Goal: Information Seeking & Learning: Learn about a topic

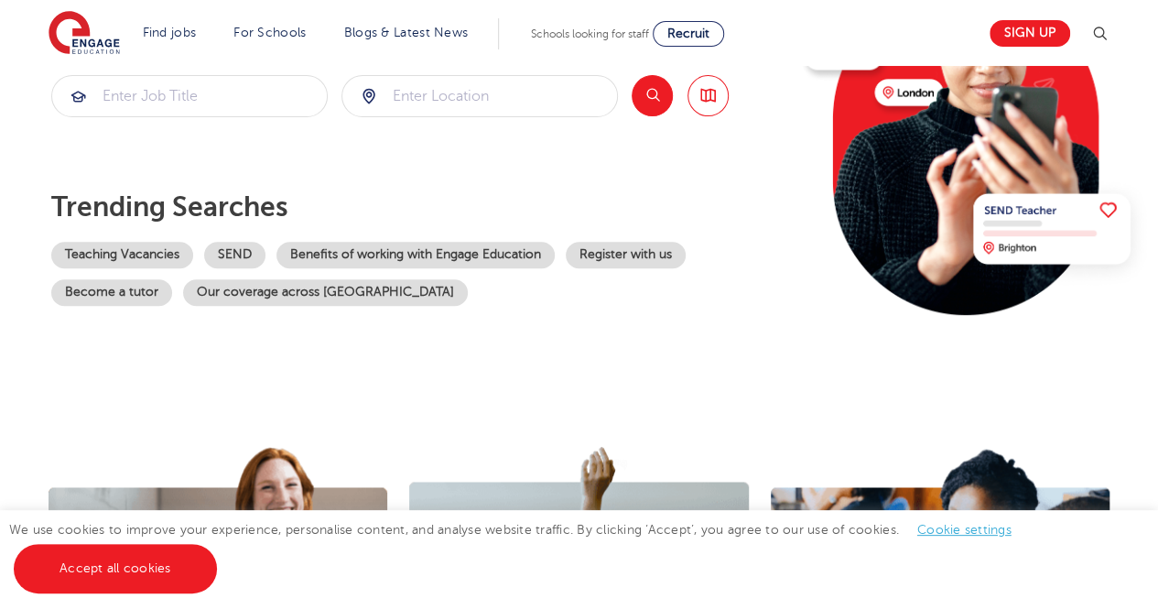
scroll to position [271, 0]
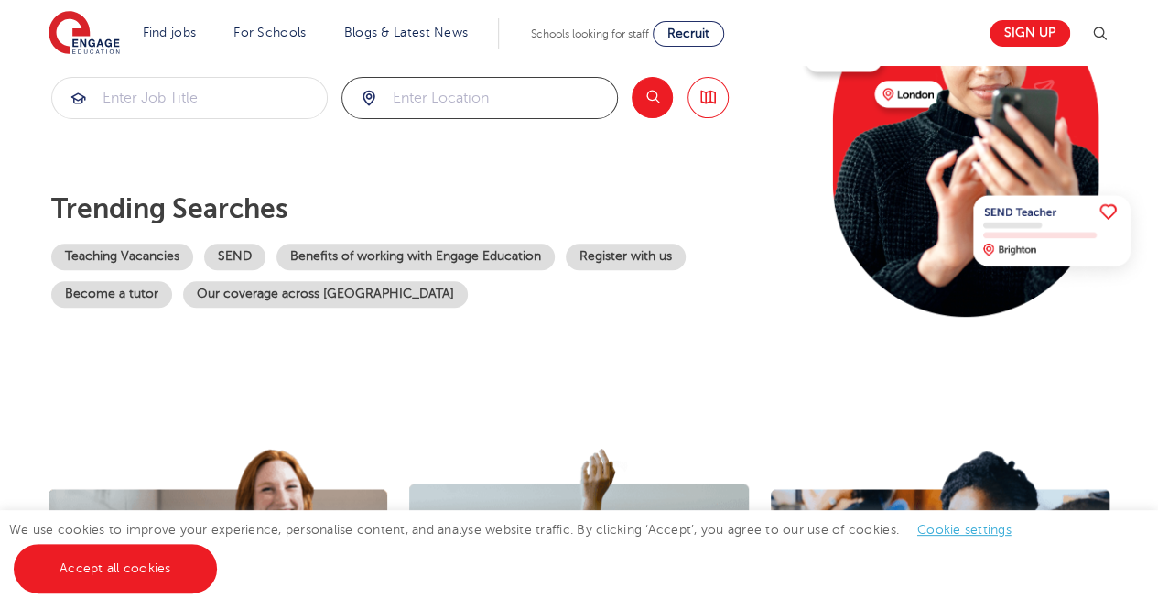
click at [516, 94] on input "search" at bounding box center [480, 98] width 275 height 40
type input "[GEOGRAPHIC_DATA]"
click button "Submit" at bounding box center [0, 0] width 0 height 0
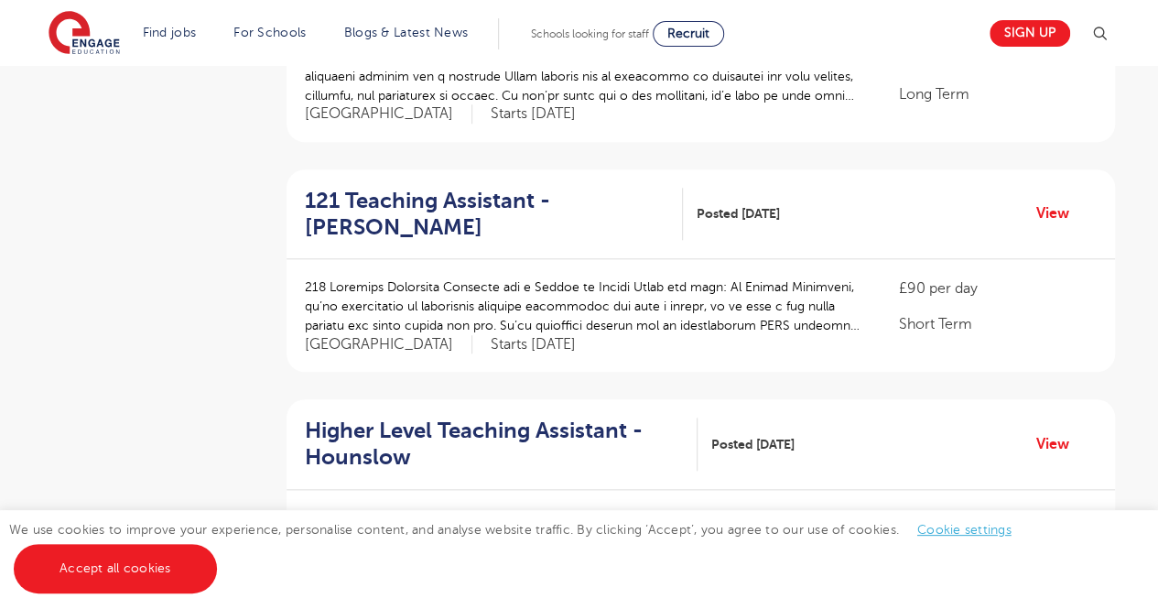
scroll to position [832, 0]
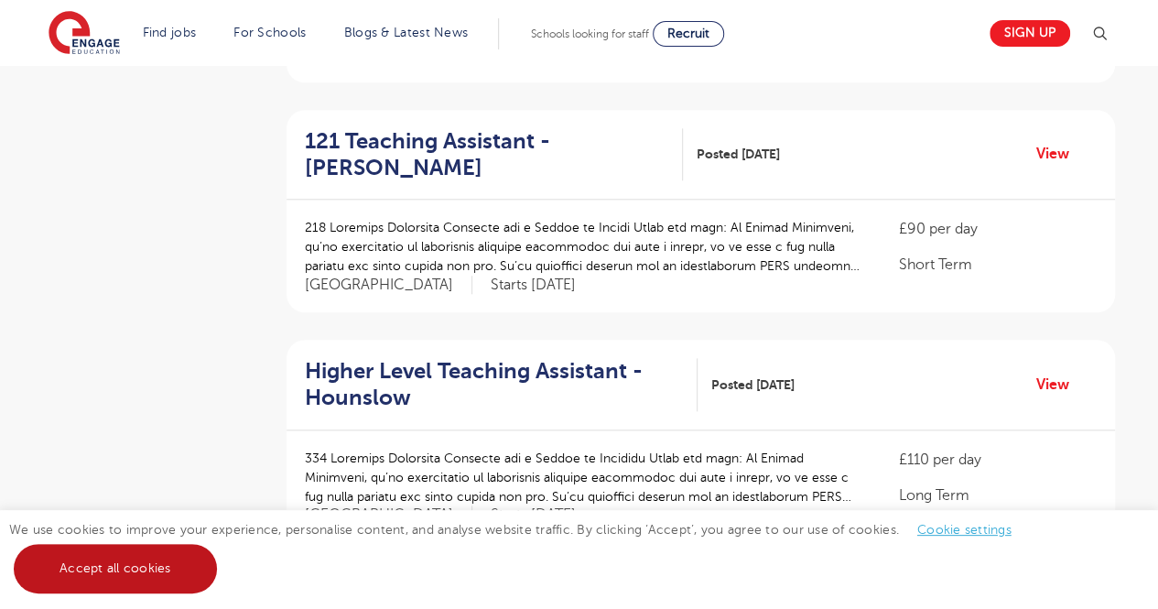
click at [190, 569] on link "Accept all cookies" at bounding box center [115, 568] width 203 height 49
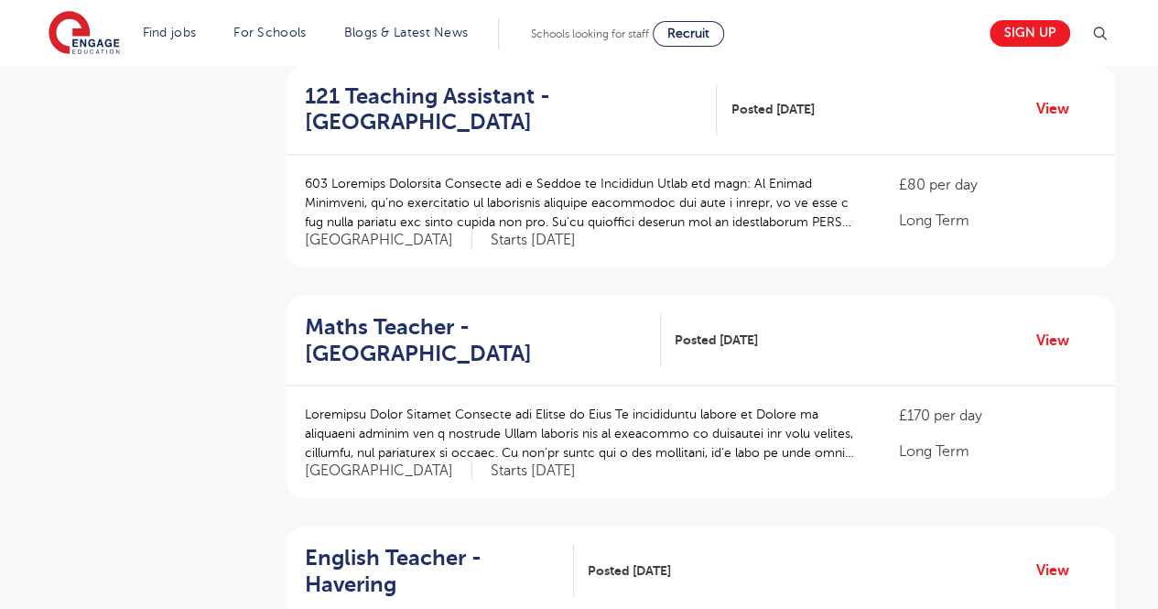
scroll to position [0, 0]
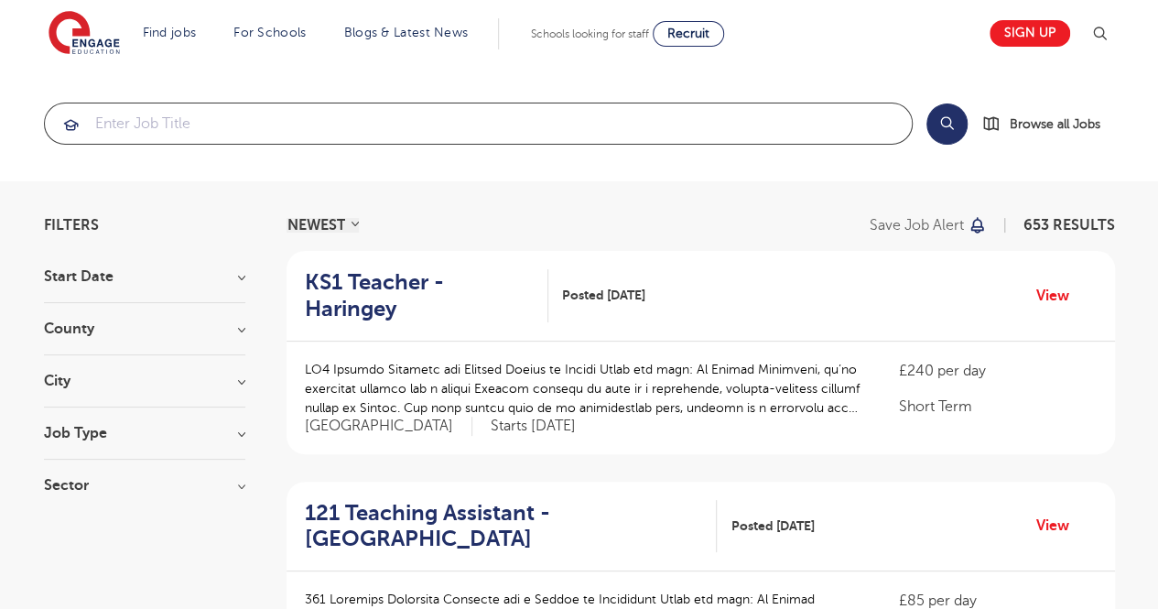
click at [164, 136] on input "search" at bounding box center [478, 123] width 867 height 40
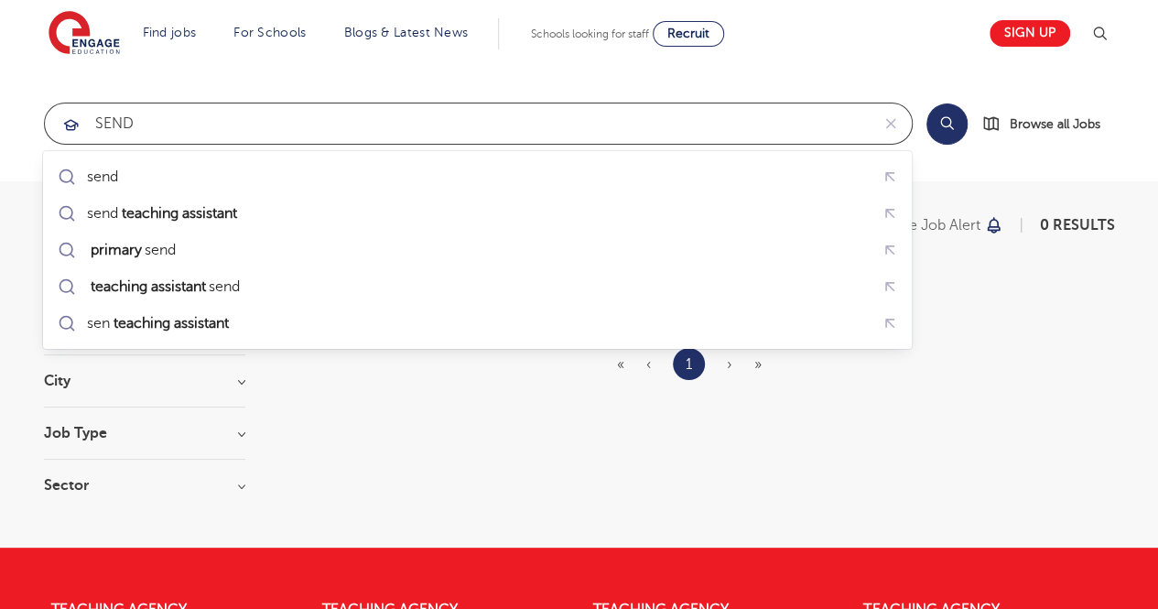
click button "Submit" at bounding box center [0, 0] width 0 height 0
click at [219, 120] on input "SEND" at bounding box center [457, 123] width 825 height 40
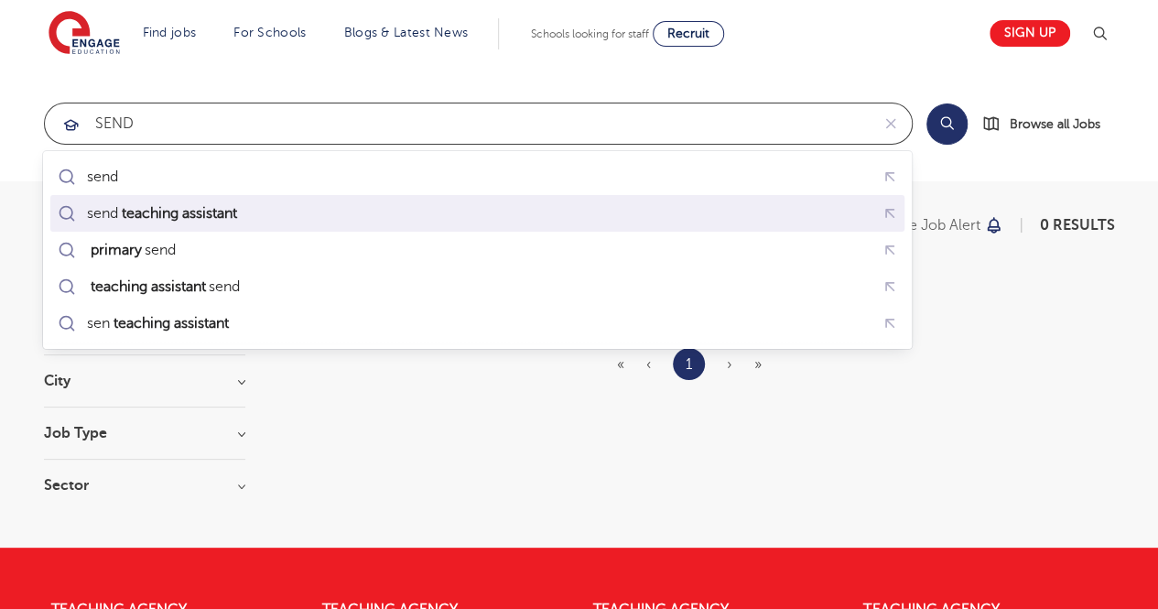
click at [235, 200] on div "send teaching assistant" at bounding box center [477, 214] width 847 height 28
type input "send teaching assistant"
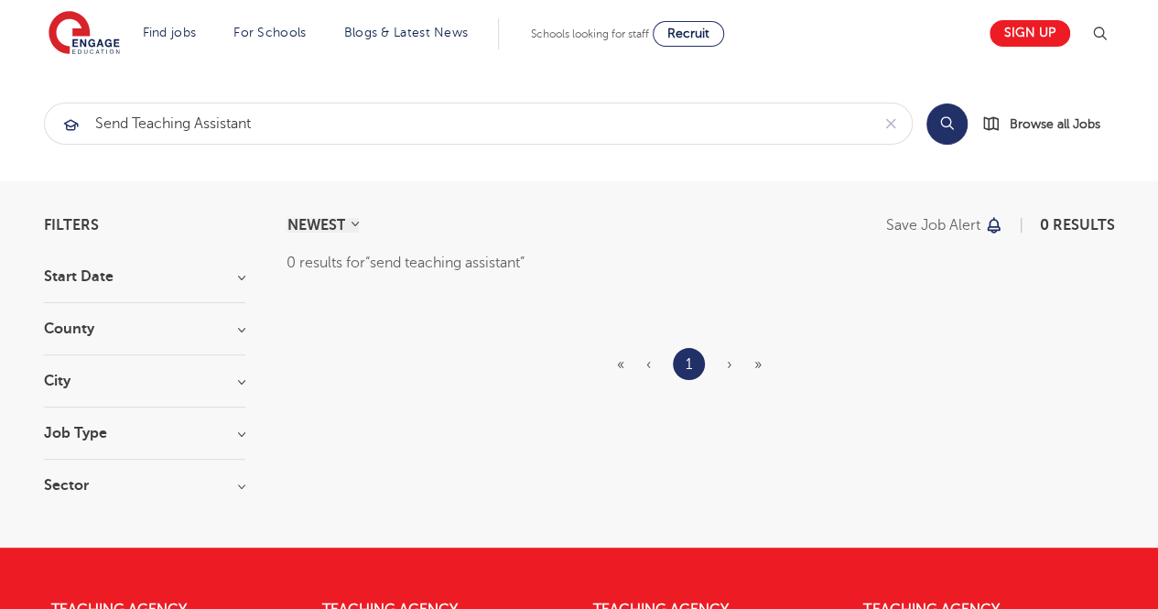
click at [209, 451] on div "Job Type" at bounding box center [144, 443] width 201 height 34
click at [227, 437] on h3 "Job Type" at bounding box center [144, 433] width 201 height 15
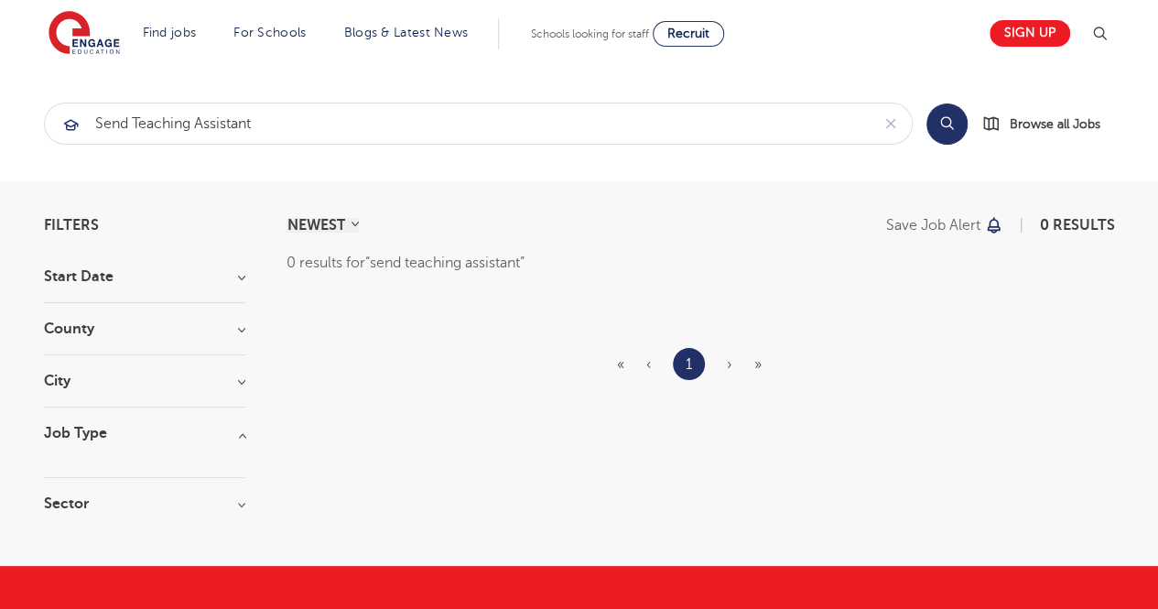
click at [234, 433] on h3 "Job Type" at bounding box center [144, 433] width 201 height 15
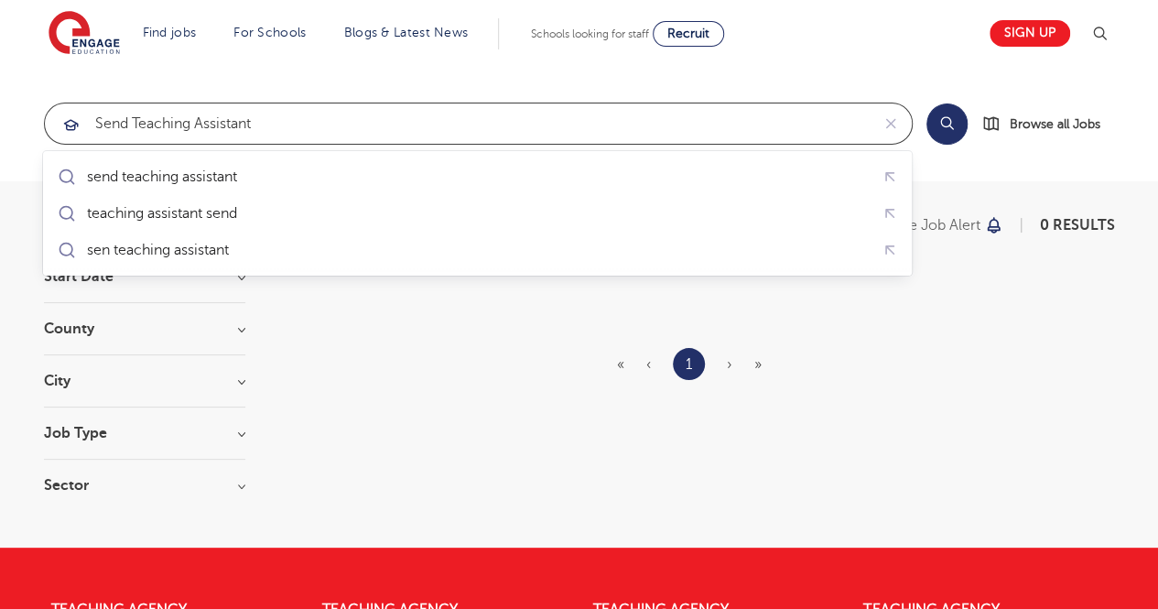
drag, startPoint x: 535, startPoint y: 114, endPoint x: 0, endPoint y: 96, distance: 535.1
click at [0, 96] on section "send teaching assistant Search Browse all Jobs" at bounding box center [579, 123] width 1158 height 115
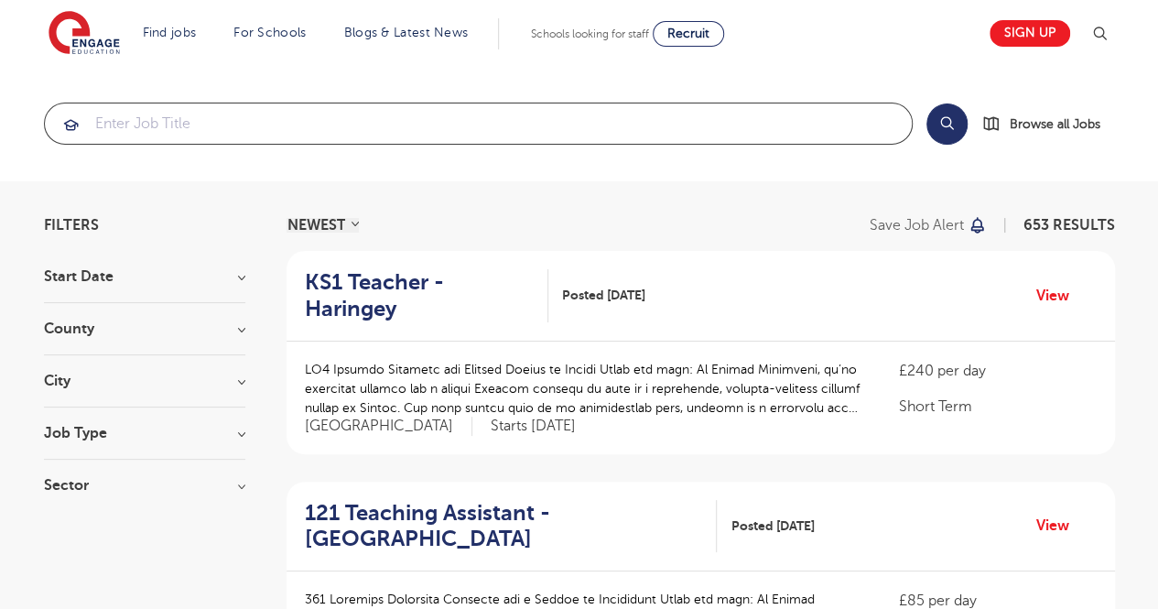
click button "Submit" at bounding box center [0, 0] width 0 height 0
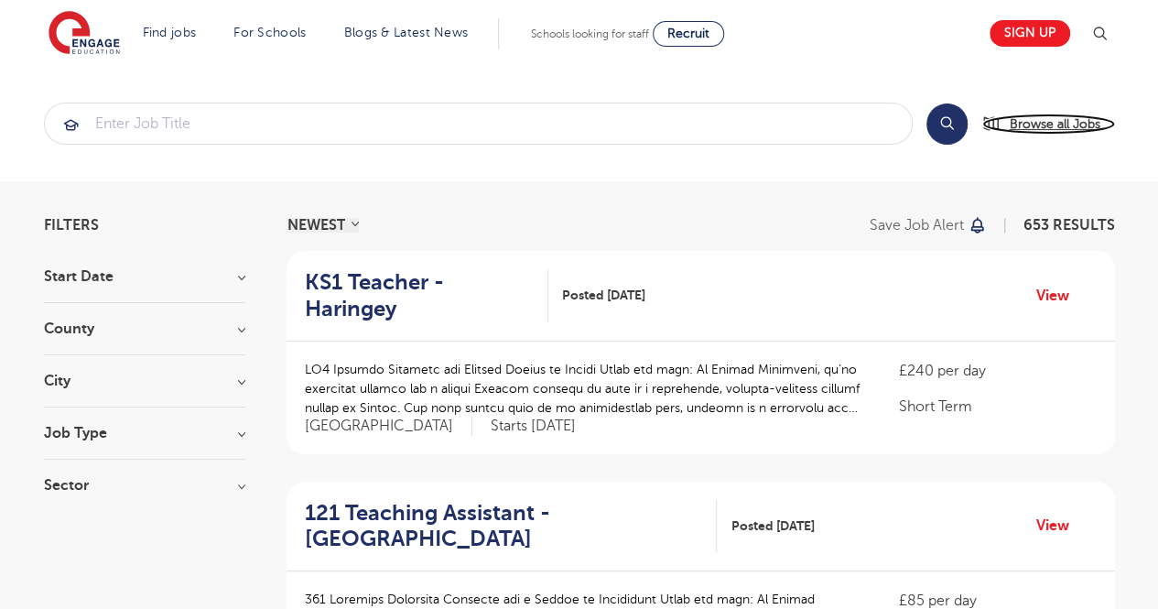
click at [995, 117] on link "Browse all Jobs" at bounding box center [1049, 124] width 133 height 21
click at [210, 389] on div "City Hounslow 67 [GEOGRAPHIC_DATA] 34 [GEOGRAPHIC_DATA] 32 [GEOGRAPHIC_DATA] 31…" at bounding box center [144, 391] width 201 height 34
click at [232, 384] on h3 "City" at bounding box center [144, 381] width 201 height 15
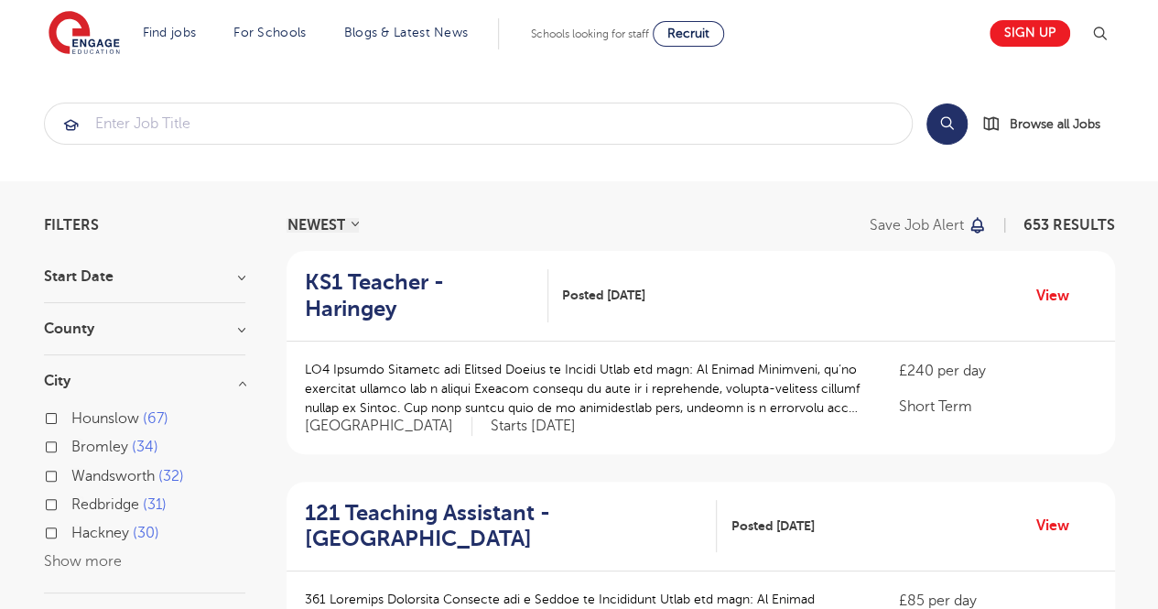
click at [95, 549] on div "Hounslow 67 Bromley 34 [GEOGRAPHIC_DATA] 32 [GEOGRAPHIC_DATA] 31 [PERSON_NAME] …" at bounding box center [144, 491] width 201 height 168
click at [101, 561] on button "Show more" at bounding box center [83, 561] width 78 height 16
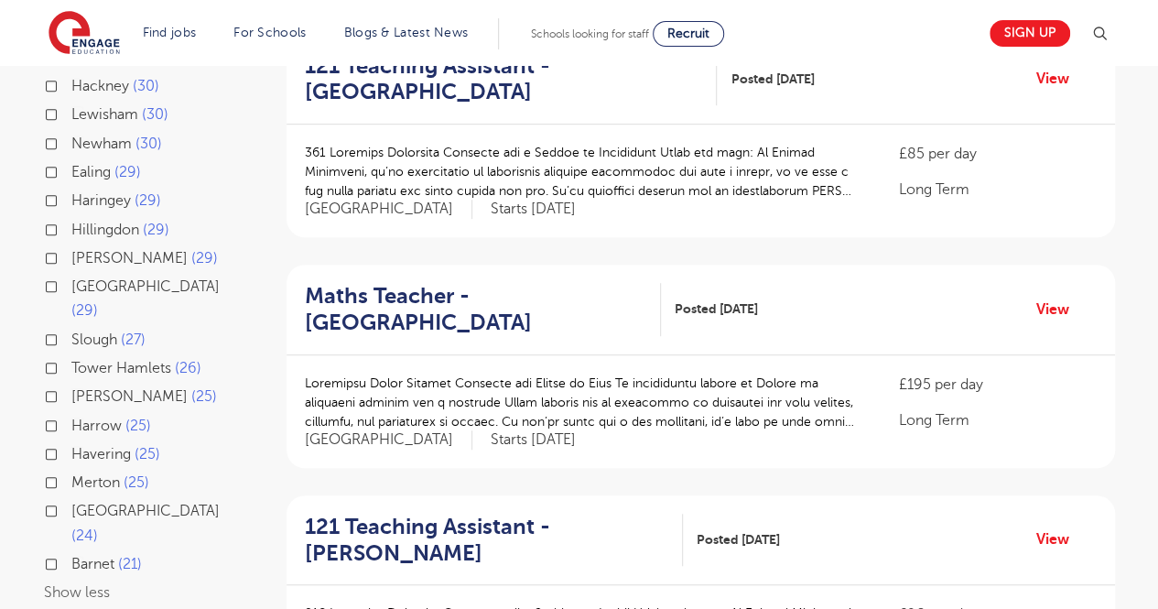
scroll to position [476, 0]
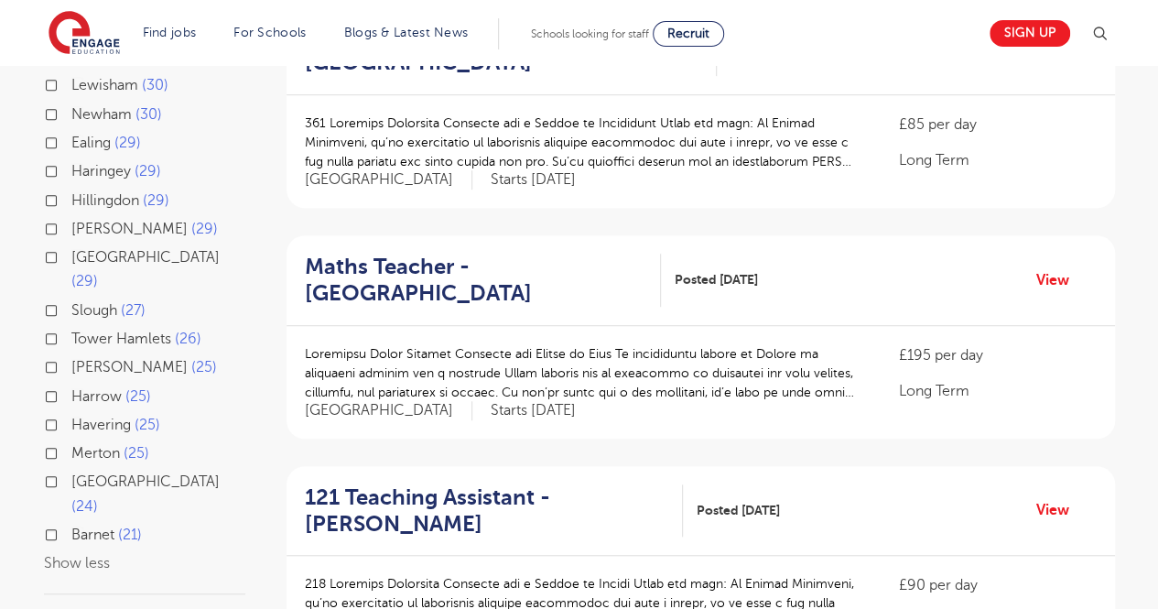
click at [71, 254] on label "[GEOGRAPHIC_DATA] 29" at bounding box center [158, 269] width 174 height 49
click at [71, 254] on input "[GEOGRAPHIC_DATA] 29" at bounding box center [77, 255] width 12 height 12
checkbox input "true"
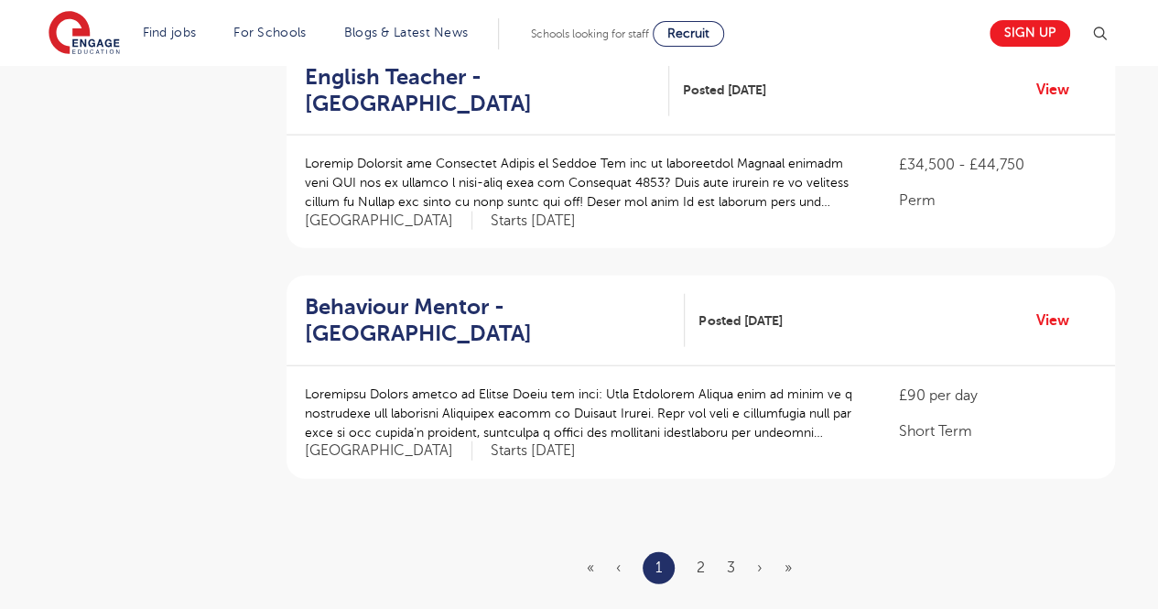
scroll to position [2121, 0]
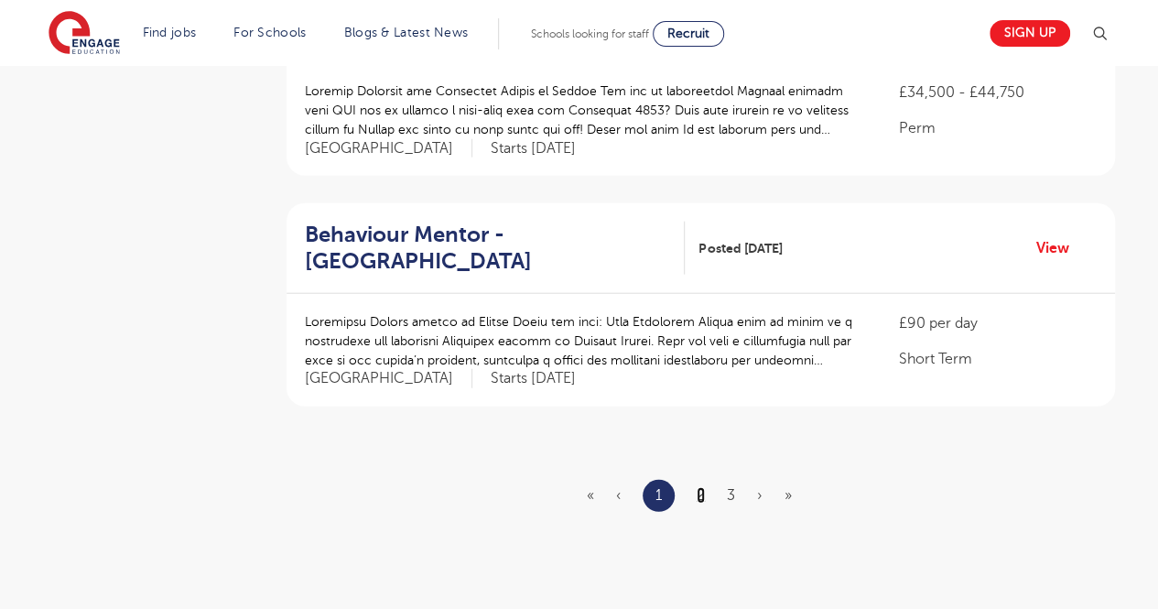
click at [698, 490] on link "2" at bounding box center [701, 495] width 8 height 16
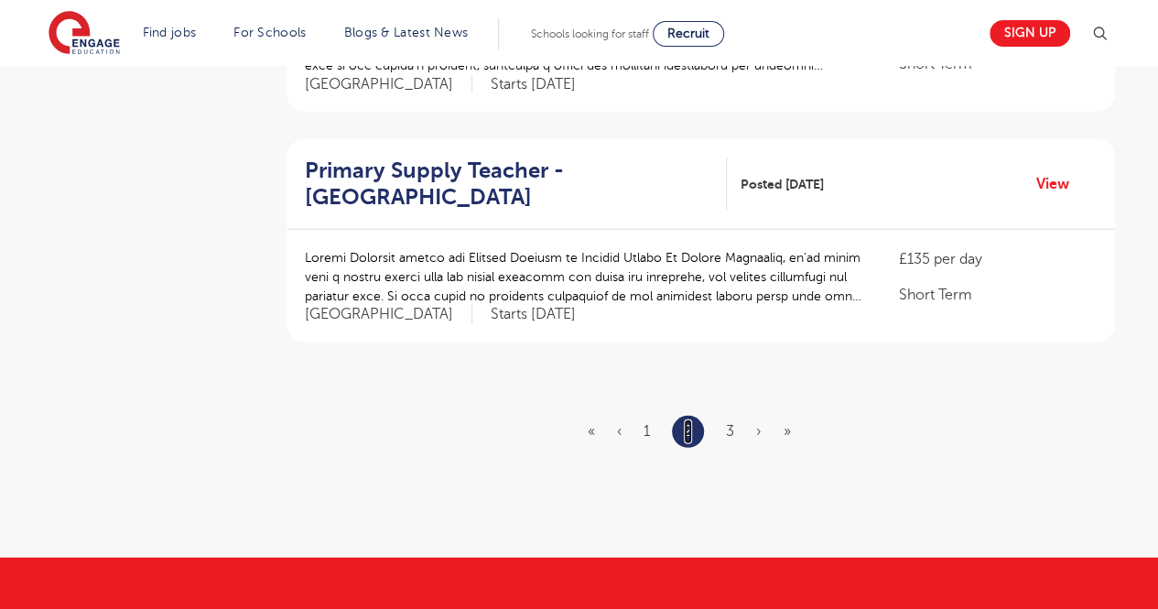
scroll to position [2183, 0]
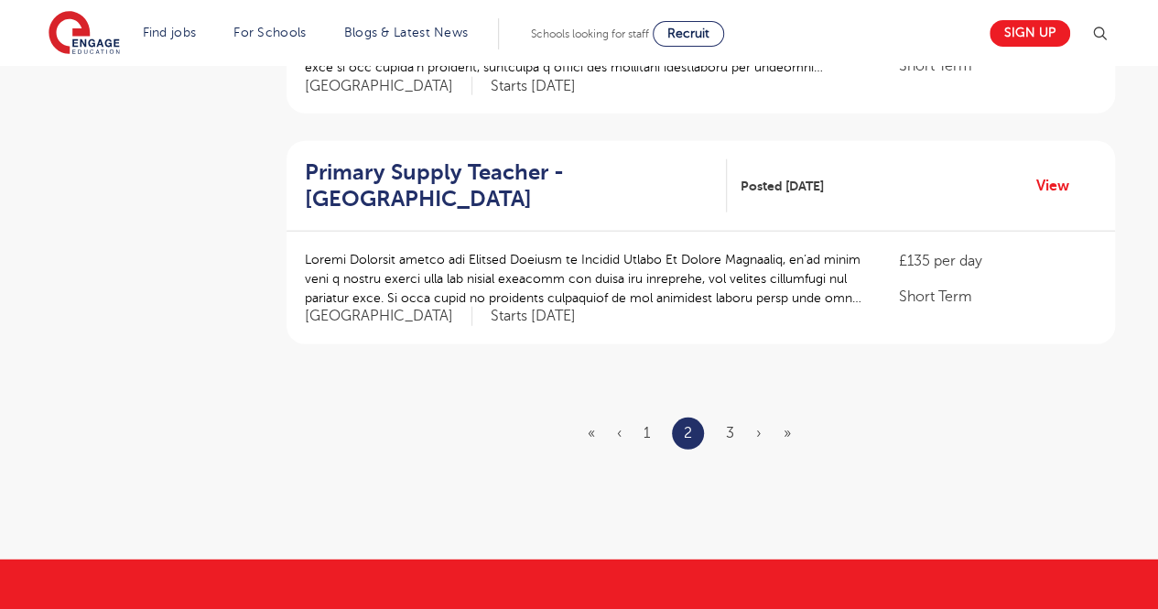
click at [735, 435] on ul "« ‹ 1 2 3 › »" at bounding box center [700, 434] width 225 height 32
drag, startPoint x: 735, startPoint y: 435, endPoint x: 727, endPoint y: 427, distance: 11.7
click at [727, 427] on ul "« ‹ 1 2 3 › »" at bounding box center [700, 434] width 225 height 32
click at [727, 427] on link "3" at bounding box center [730, 433] width 8 height 16
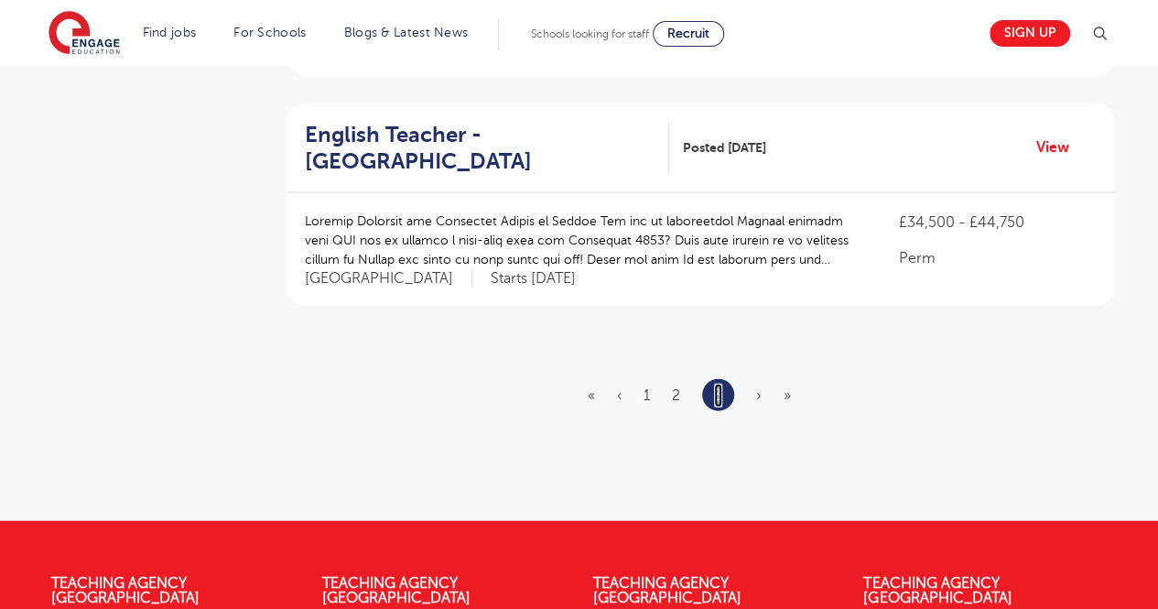
scroll to position [2004, 0]
